Goal: Check status

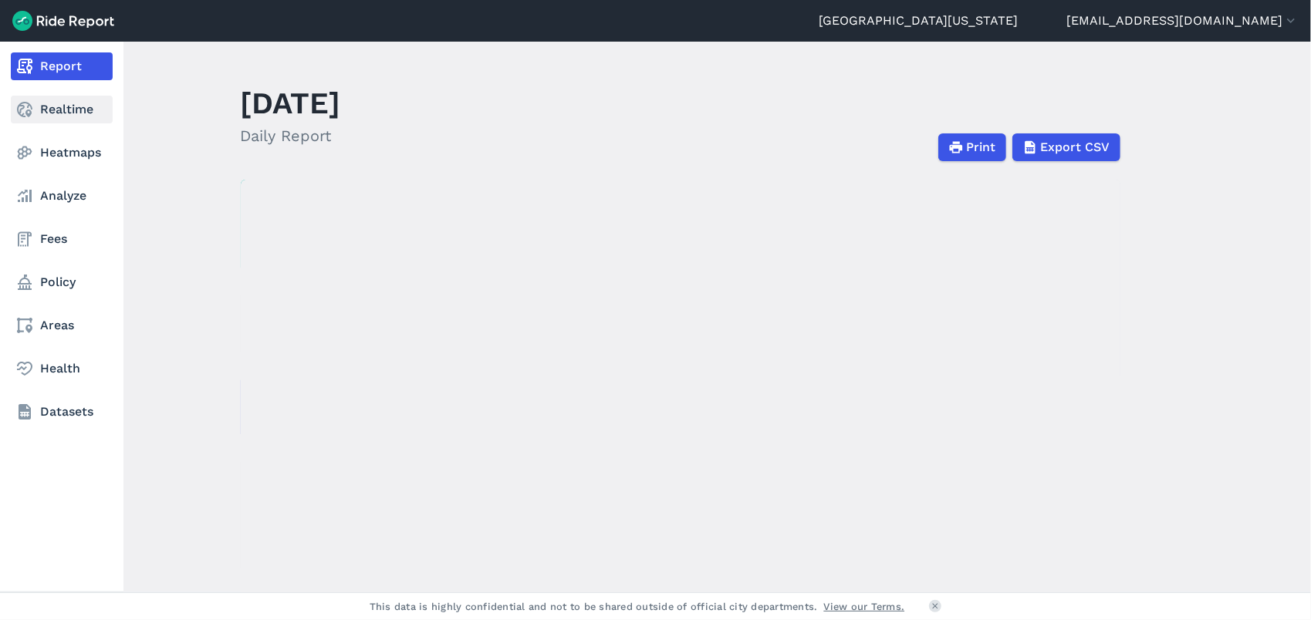
click at [41, 117] on link "Realtime" at bounding box center [62, 110] width 102 height 28
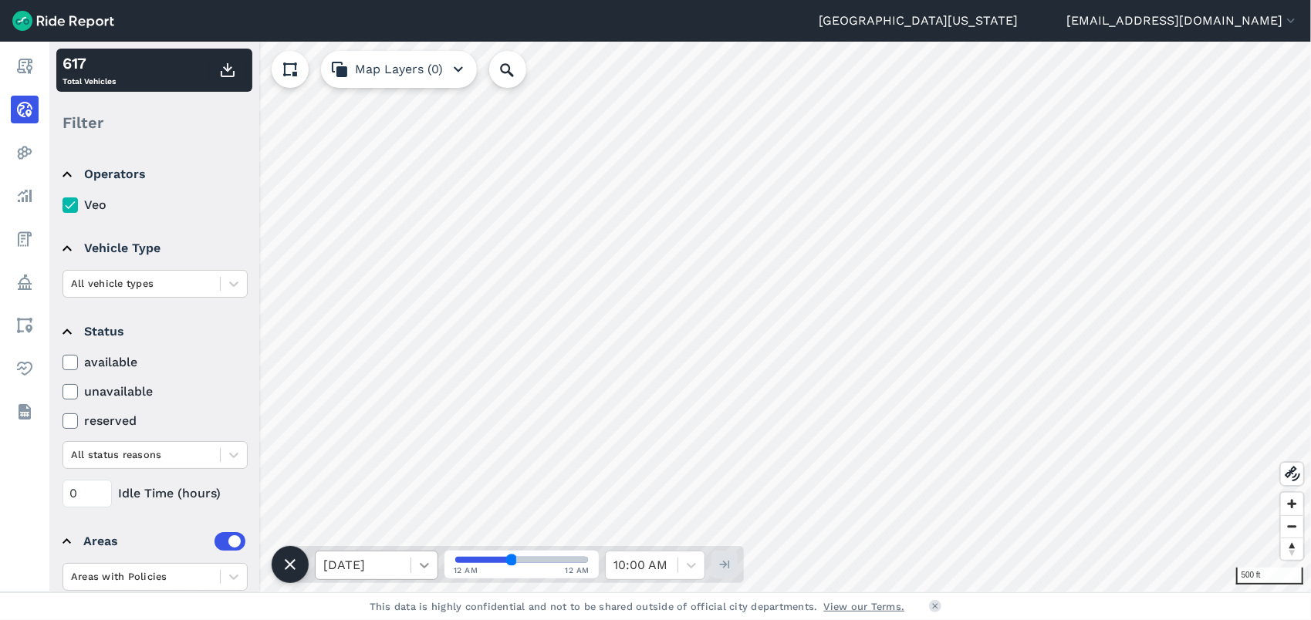
click at [426, 557] on div "500 ft 617 Total Vehicles Filter Operators Veo Vehicle Type All vehicle types S…" at bounding box center [679, 317] width 1261 height 551
